Goal: Task Accomplishment & Management: Complete application form

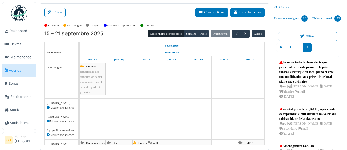
scroll to position [10, 0]
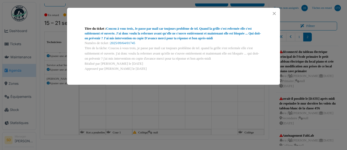
scroll to position [124, 0]
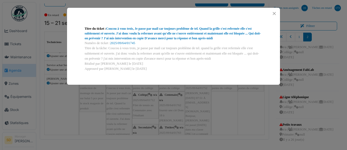
click at [180, 31] on div "Titre du ticket : Coucou à vous trois, Je passe par mail car toujours problème …" at bounding box center [174, 33] width 178 height 14
click at [121, 35] on link "Coucou à vous trois, Je passe par mail car toujours problème de tel. Quand la g…" at bounding box center [173, 33] width 176 height 13
click at [14, 72] on div "Titre du ticket : Coucou à vous trois, Je passe par mail car toujours problème …" at bounding box center [173, 75] width 347 height 150
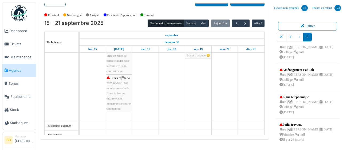
scroll to position [489, 0]
click at [124, 93] on span "re mise en ordre de l'installation au théatre écrant lumiére projecteur et son …" at bounding box center [118, 98] width 25 height 24
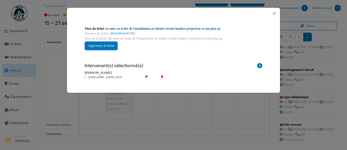
click at [168, 28] on link "re mise en ordre de l'installation au théatre écrant lumiére projecteur et son …" at bounding box center [163, 29] width 115 height 4
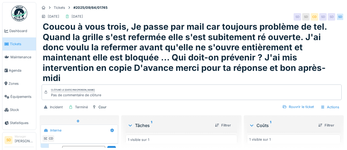
scroll to position [21, 0]
click at [17, 69] on span "Agenda" at bounding box center [21, 70] width 25 height 5
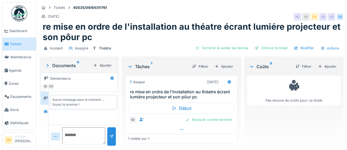
drag, startPoint x: 328, startPoint y: 68, endPoint x: 215, endPoint y: 126, distance: 127.2
click at [328, 68] on div "Ajouter" at bounding box center [327, 66] width 23 height 7
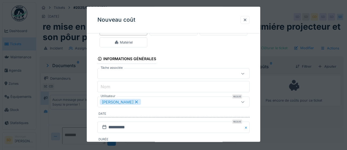
scroll to position [30, 0]
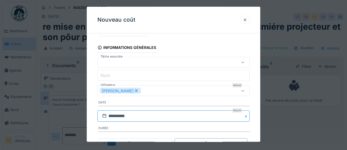
click at [155, 118] on input "**********" at bounding box center [173, 115] width 152 height 11
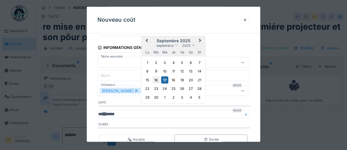
click at [158, 83] on div "16" at bounding box center [155, 79] width 7 height 7
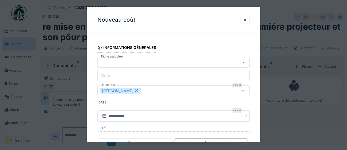
click at [161, 90] on div "[PERSON_NAME]" at bounding box center [164, 91] width 128 height 6
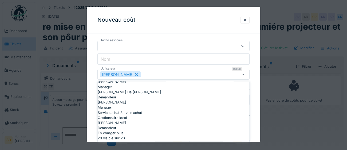
scroll to position [219, 0]
click at [144, 89] on div "Manager" at bounding box center [174, 86] width 152 height 5
type input "*********"
click at [255, 98] on div "**********" at bounding box center [173, 86] width 173 height 190
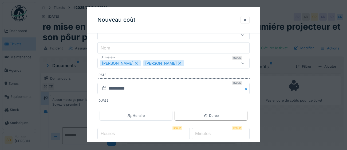
scroll to position [83, 0]
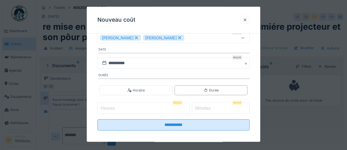
click at [151, 107] on input "Heures" at bounding box center [143, 108] width 92 height 11
type input "*"
click at [207, 107] on label "Minutes" at bounding box center [203, 108] width 18 height 6
click at [207, 107] on input "*" at bounding box center [221, 108] width 58 height 11
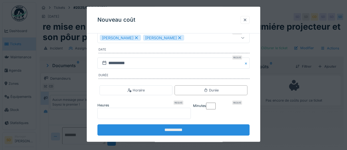
type input "**"
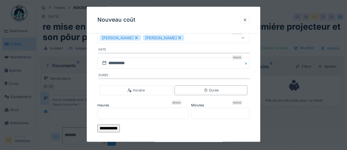
click at [120, 125] on input "**********" at bounding box center [108, 128] width 22 height 8
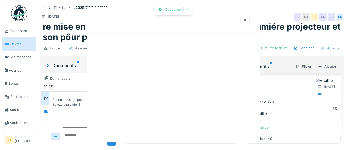
scroll to position [0, 0]
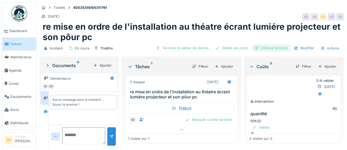
click at [273, 49] on div "Clôturer le ticket" at bounding box center [270, 47] width 37 height 7
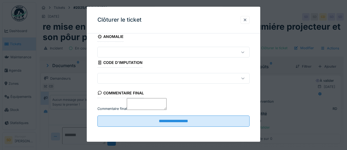
scroll to position [23, 0]
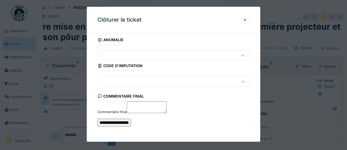
click at [131, 122] on input "**********" at bounding box center [114, 123] width 34 height 8
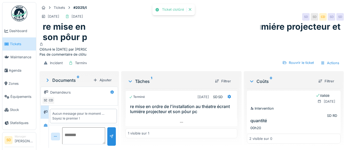
scroll to position [5, 0]
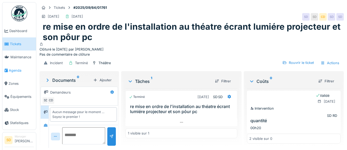
click at [14, 69] on span "Agenda" at bounding box center [21, 70] width 25 height 5
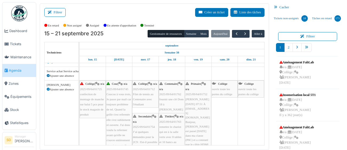
click at [145, 96] on div "Collège | n/a 2025/09/64/01712 Filet de tennis au Centenaire avec l'étudiant" at bounding box center [145, 94] width 25 height 26
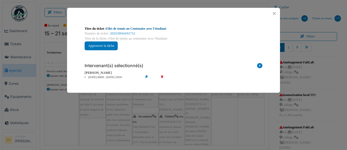
click at [144, 29] on link "Filet de tennis au Centenaire avec l'étudiant" at bounding box center [136, 29] width 60 height 4
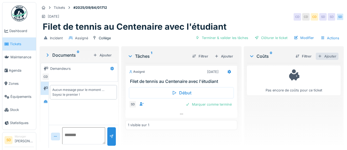
click at [328, 58] on div "Ajouter" at bounding box center [327, 56] width 23 height 7
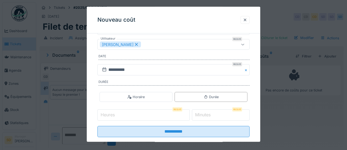
scroll to position [78, 0]
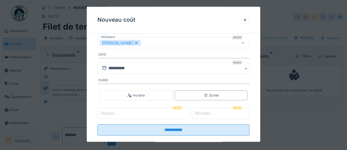
click at [151, 114] on input "Heures" at bounding box center [143, 113] width 92 height 11
type input "*"
click at [203, 113] on label "Minutes" at bounding box center [203, 113] width 18 height 6
click at [203, 113] on input "*" at bounding box center [221, 113] width 58 height 11
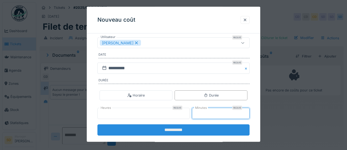
type input "**"
click at [173, 133] on input "**********" at bounding box center [173, 129] width 152 height 11
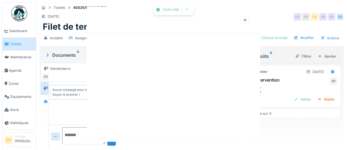
scroll to position [0, 0]
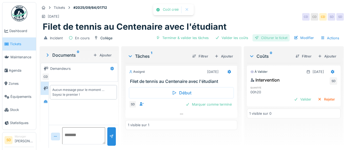
click at [275, 37] on div "Clôturer le ticket" at bounding box center [270, 37] width 37 height 7
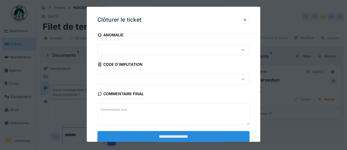
scroll to position [23, 0]
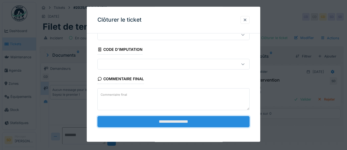
click at [155, 123] on input "**********" at bounding box center [173, 121] width 152 height 11
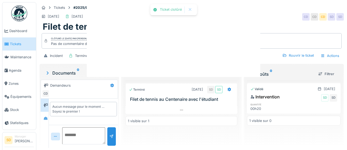
scroll to position [0, 0]
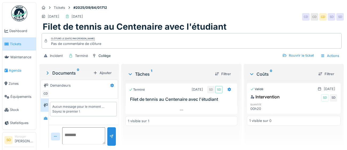
click at [11, 71] on span "Agenda" at bounding box center [21, 70] width 25 height 5
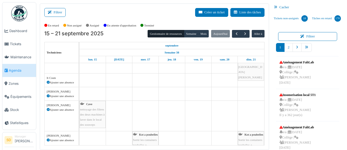
scroll to position [131, 0]
